Goal: Navigation & Orientation: Find specific page/section

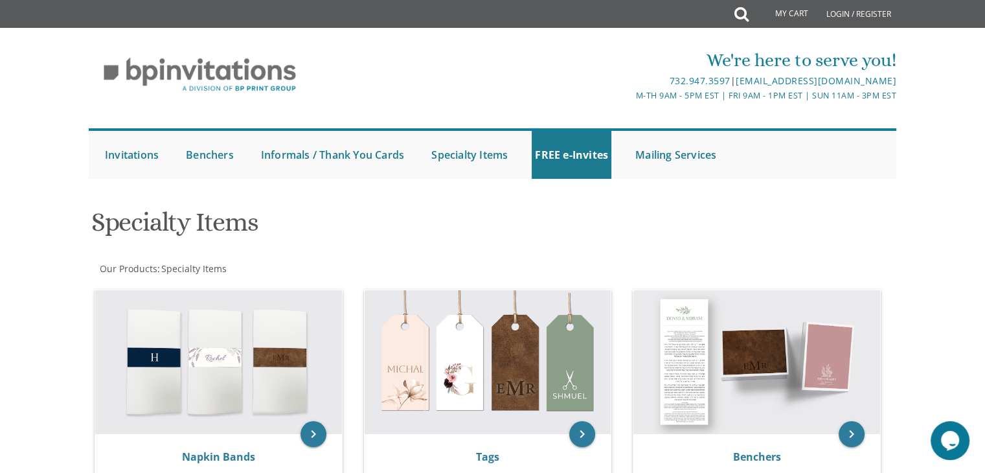
click at [809, 187] on div at bounding box center [492, 191] width 829 height 13
click at [216, 152] on link "Benchers" at bounding box center [210, 155] width 54 height 48
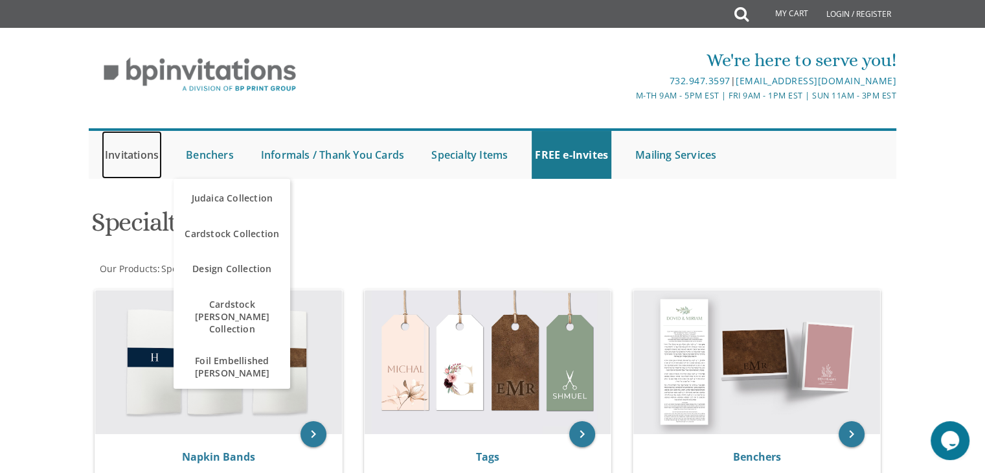
click at [104, 161] on link "Invitations" at bounding box center [132, 155] width 60 height 48
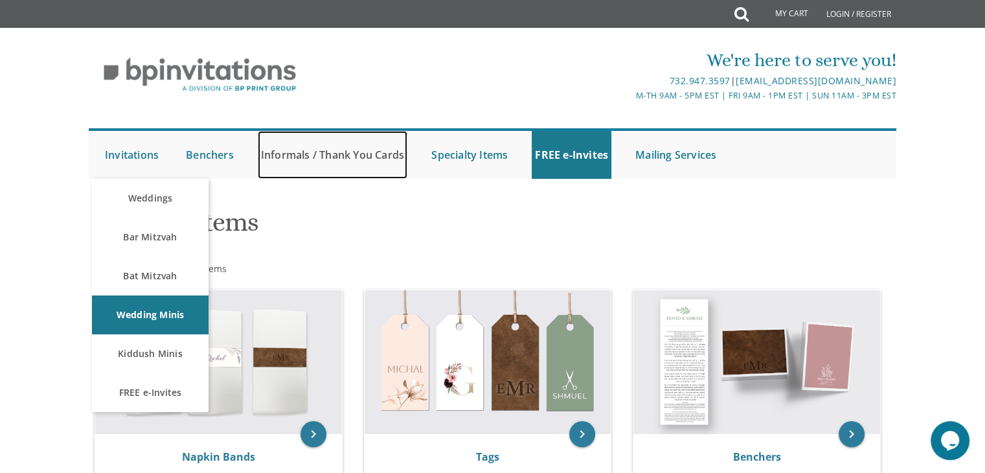
click at [285, 163] on link "Informals / Thank You Cards" at bounding box center [333, 155] width 150 height 48
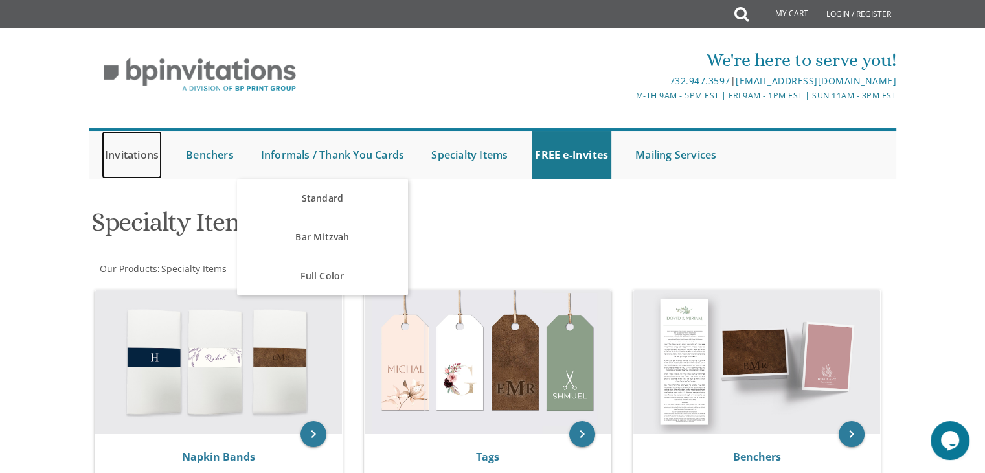
click at [112, 159] on link "Invitations" at bounding box center [132, 155] width 60 height 48
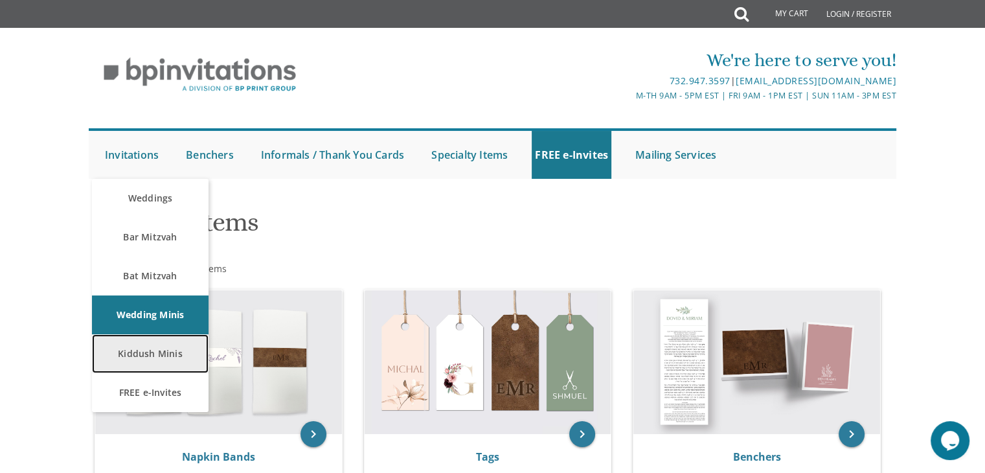
click at [173, 353] on link "Kiddush Minis" at bounding box center [150, 353] width 117 height 39
click at [168, 352] on link "Kiddush Minis" at bounding box center [150, 353] width 117 height 39
click at [170, 355] on link "Kiddush Minis" at bounding box center [150, 353] width 117 height 39
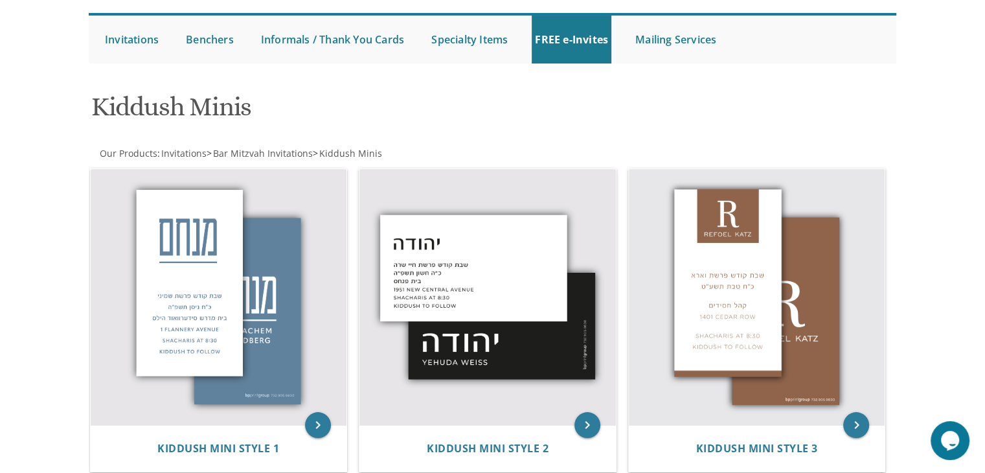
scroll to position [91, 0]
